Goal: Find contact information: Find contact information

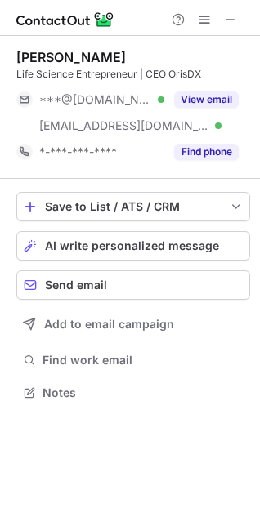
scroll to position [381, 260]
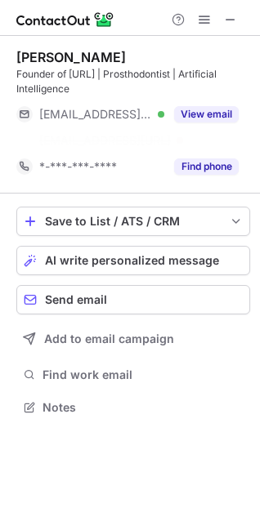
scroll to position [370, 260]
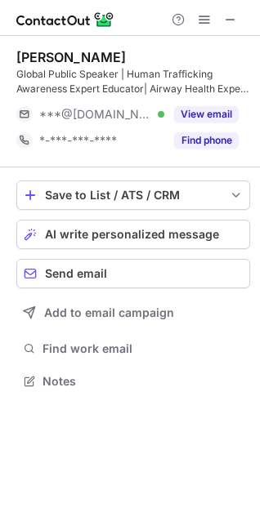
scroll to position [370, 260]
click at [229, 22] on span at bounding box center [230, 19] width 13 height 13
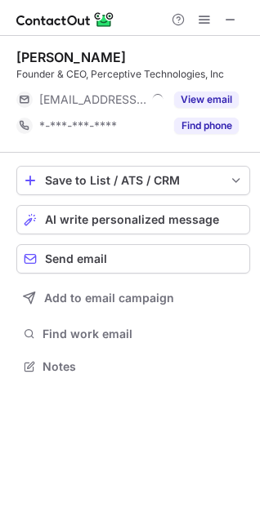
scroll to position [355, 260]
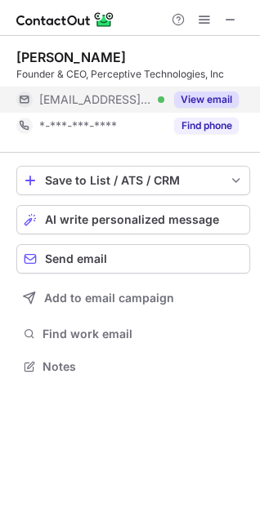
click at [212, 94] on button "View email" at bounding box center [206, 99] width 64 height 16
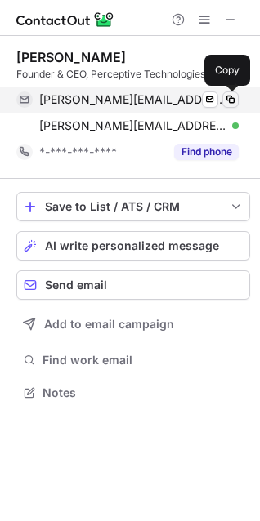
click at [228, 100] on span at bounding box center [230, 99] width 13 height 13
